Goal: Entertainment & Leisure: Consume media (video, audio)

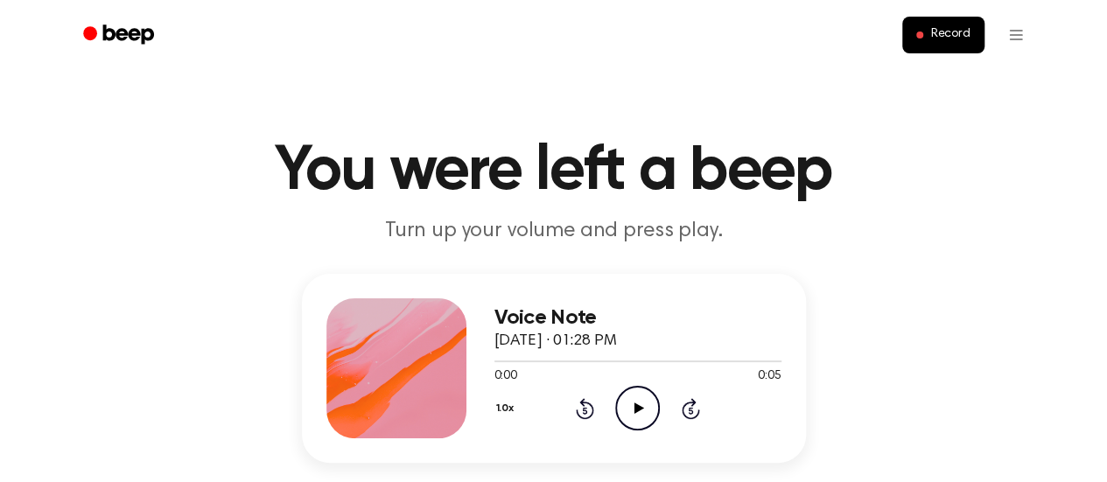
click at [628, 403] on icon "Play Audio" at bounding box center [637, 408] width 45 height 45
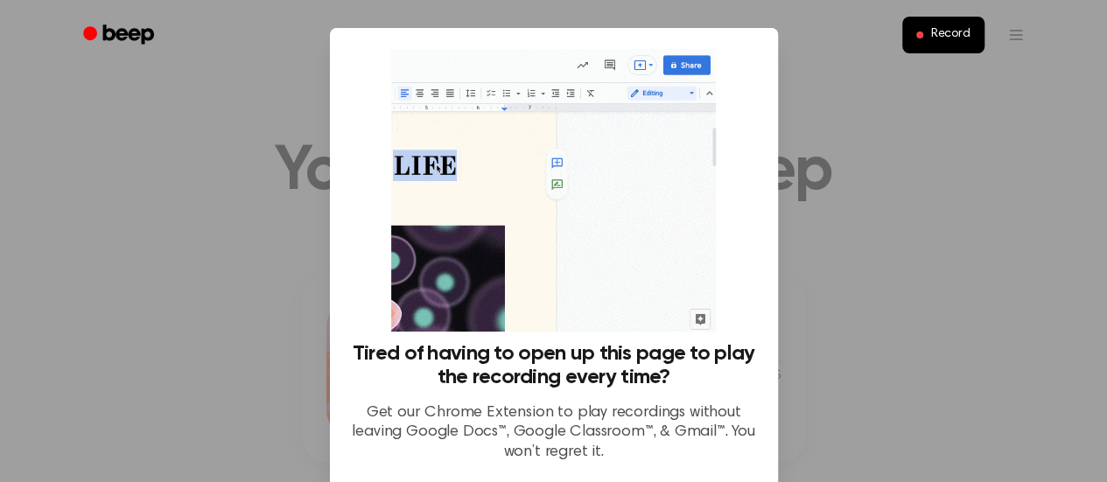
click at [880, 153] on div at bounding box center [553, 241] width 1107 height 482
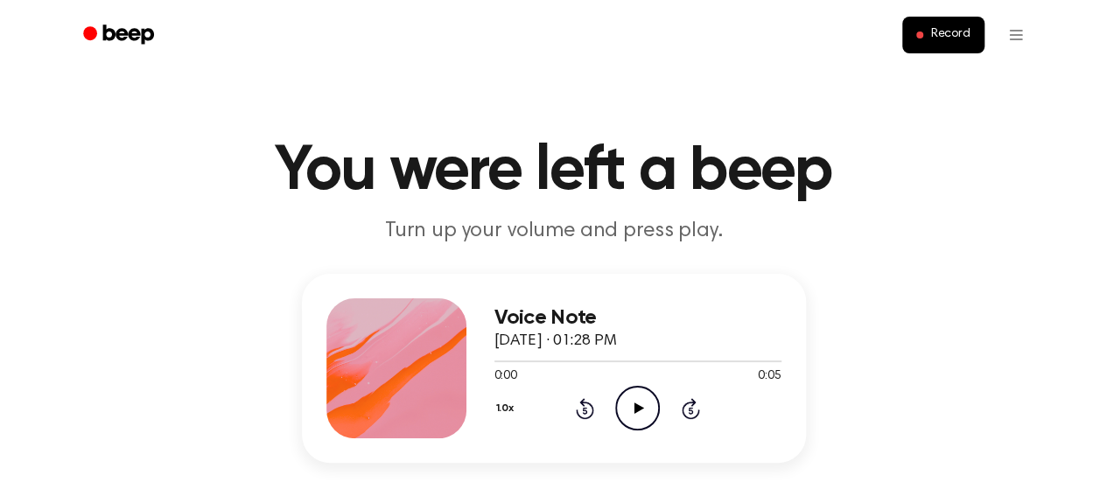
click at [633, 411] on icon "Play Audio" at bounding box center [637, 408] width 45 height 45
click at [641, 402] on icon "Play Audio" at bounding box center [637, 408] width 45 height 45
click at [634, 402] on icon "Play Audio" at bounding box center [637, 408] width 45 height 45
click at [630, 392] on icon "Play Audio" at bounding box center [637, 408] width 45 height 45
click at [630, 398] on icon "Play Audio" at bounding box center [637, 408] width 45 height 45
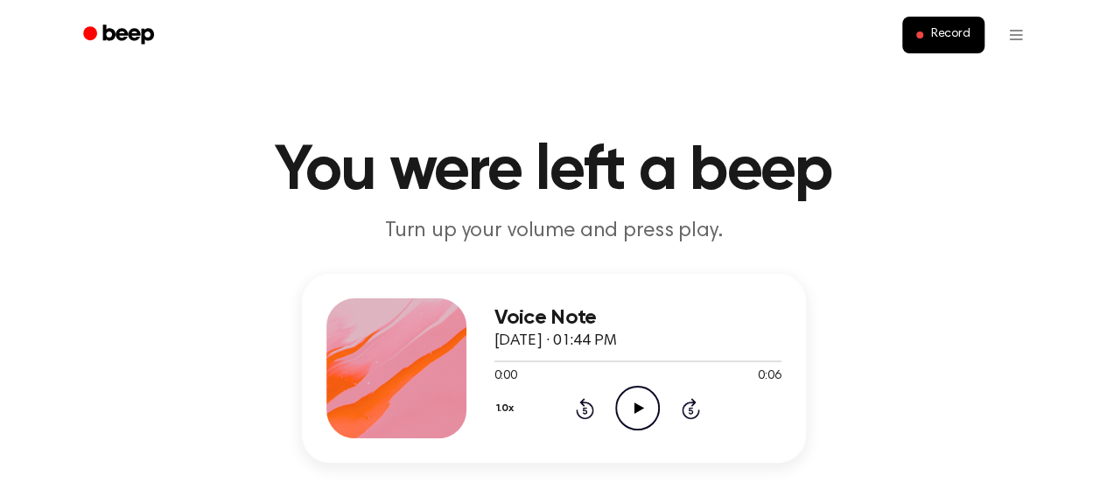
click at [643, 406] on icon "Play Audio" at bounding box center [637, 408] width 45 height 45
click at [649, 405] on icon "Play Audio" at bounding box center [637, 408] width 45 height 45
click at [627, 412] on icon "Play Audio" at bounding box center [637, 408] width 45 height 45
click at [636, 407] on icon at bounding box center [639, 408] width 10 height 11
click at [635, 404] on icon at bounding box center [639, 408] width 10 height 11
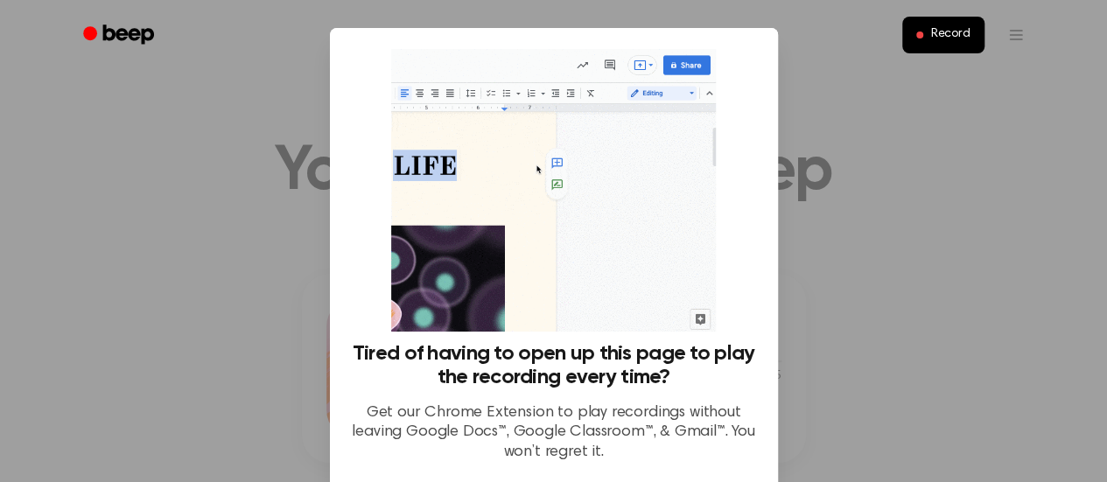
click at [862, 185] on div at bounding box center [553, 241] width 1107 height 482
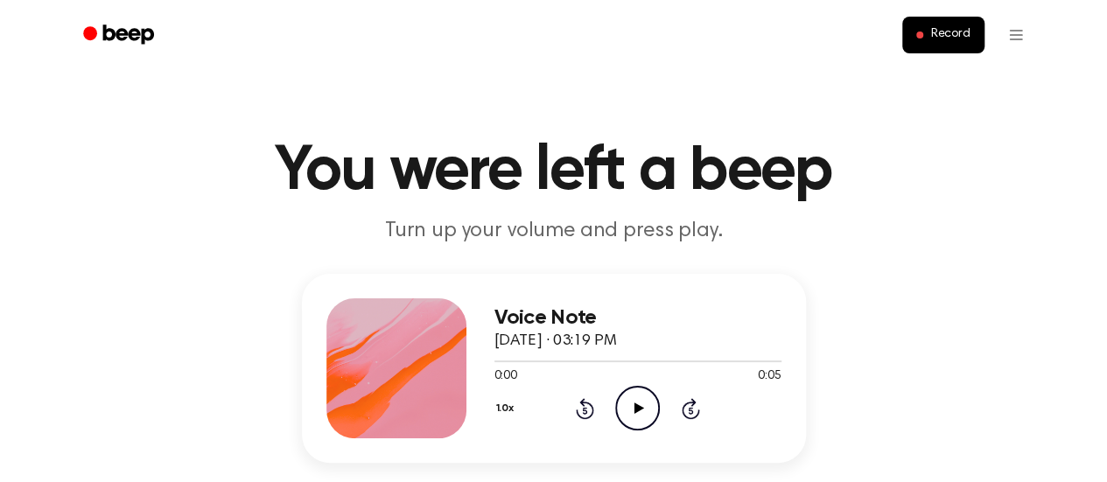
click at [637, 403] on icon "Play Audio" at bounding box center [637, 408] width 45 height 45
click at [634, 403] on icon at bounding box center [639, 408] width 10 height 11
click at [639, 388] on icon "Play Audio" at bounding box center [637, 408] width 45 height 45
click at [628, 400] on icon "Play Audio" at bounding box center [637, 408] width 45 height 45
click at [642, 405] on icon "Play Audio" at bounding box center [637, 408] width 45 height 45
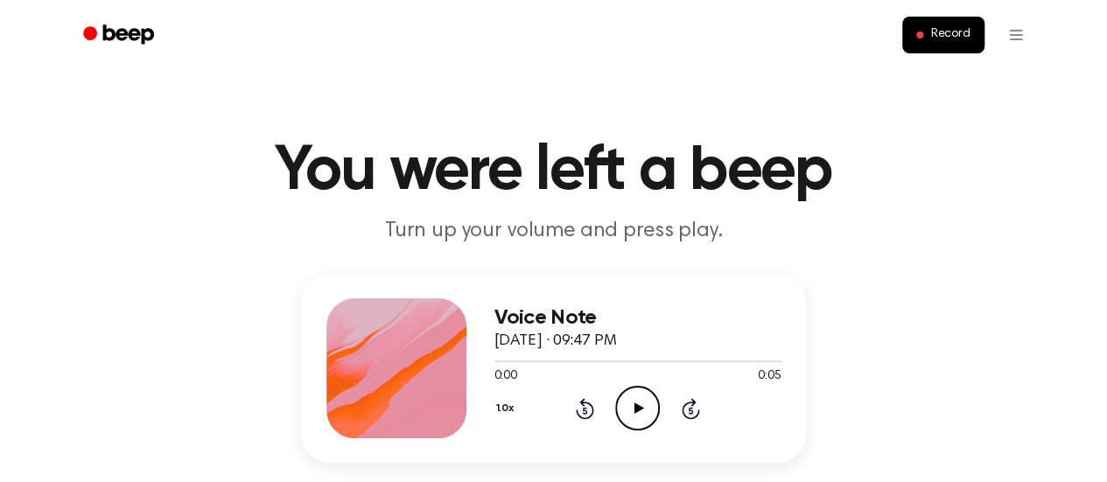
click at [632, 400] on icon "Play Audio" at bounding box center [637, 408] width 45 height 45
click at [642, 403] on icon "Play Audio" at bounding box center [637, 408] width 45 height 45
